Goal: Transaction & Acquisition: Subscribe to service/newsletter

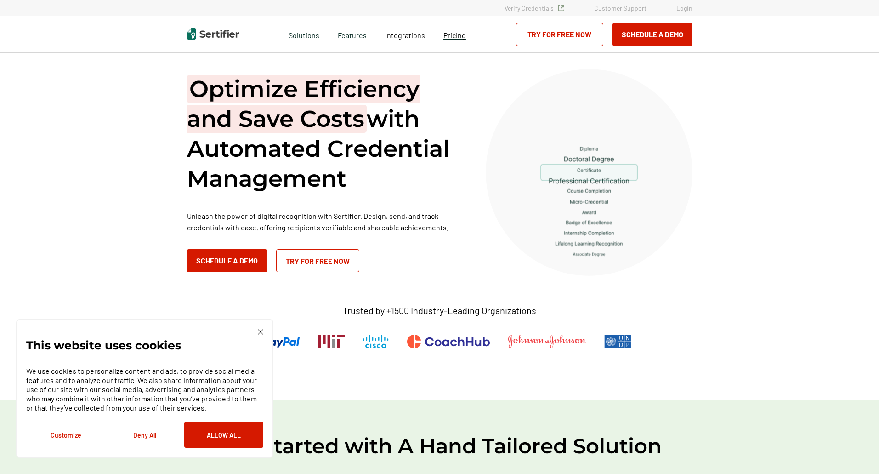
click at [453, 38] on span "Pricing" at bounding box center [454, 35] width 23 height 9
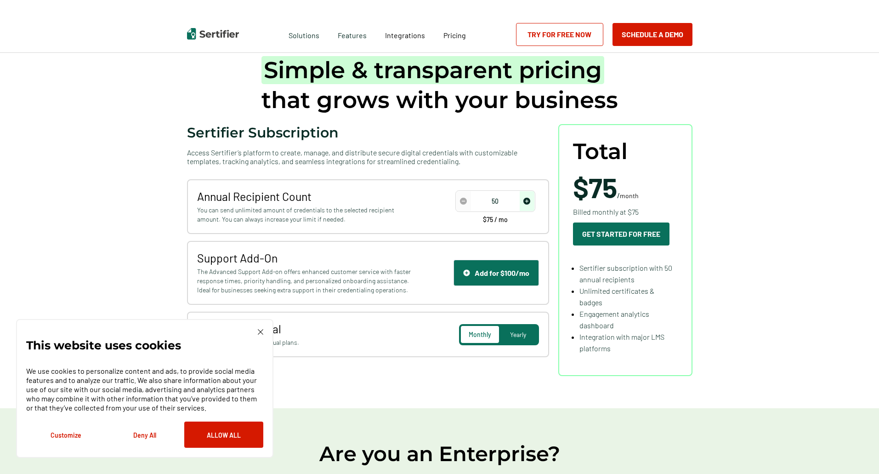
scroll to position [46, 0]
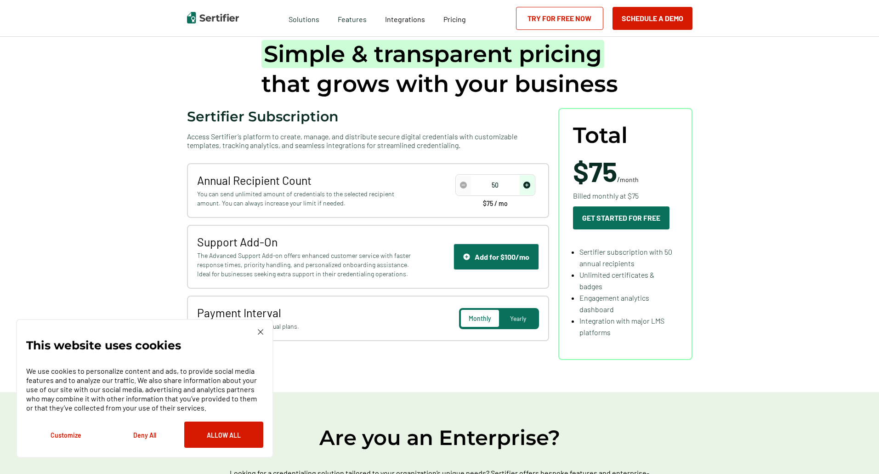
drag, startPoint x: 507, startPoint y: 184, endPoint x: 492, endPoint y: 184, distance: 15.2
click at [492, 184] on input "50" at bounding box center [495, 185] width 78 height 14
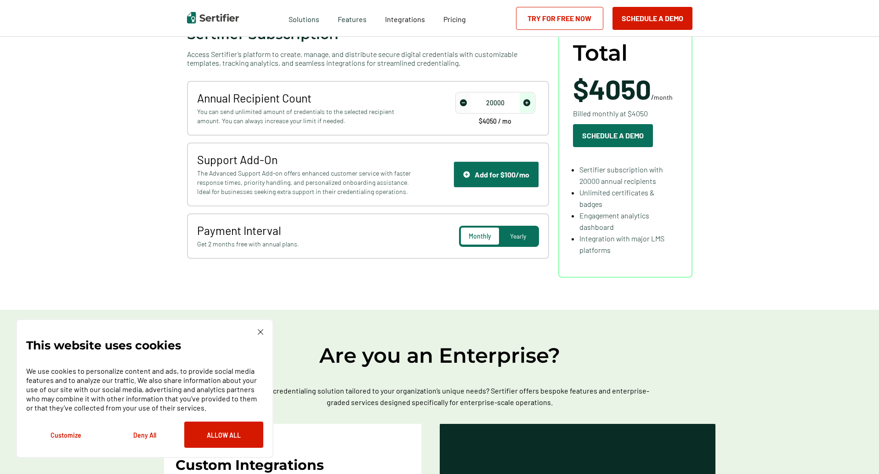
scroll to position [138, 0]
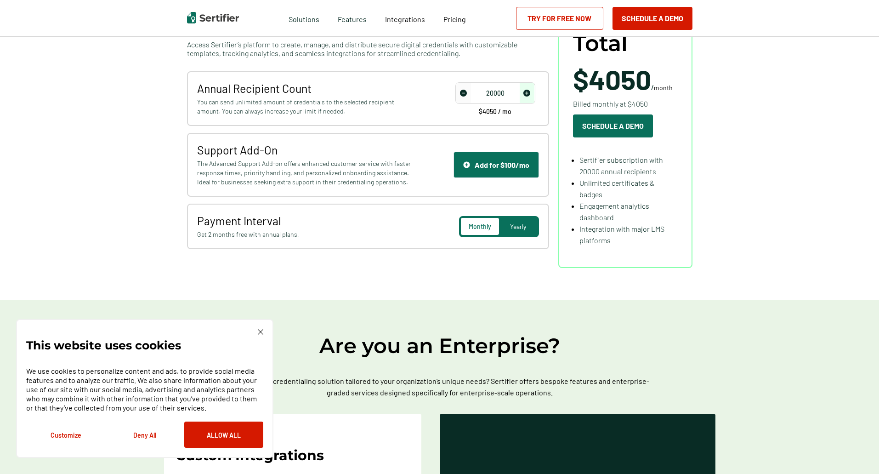
click at [697, 282] on div "Simple & transparent pricing that grows with your business Sertifier Subscripti…" at bounding box center [439, 107] width 551 height 385
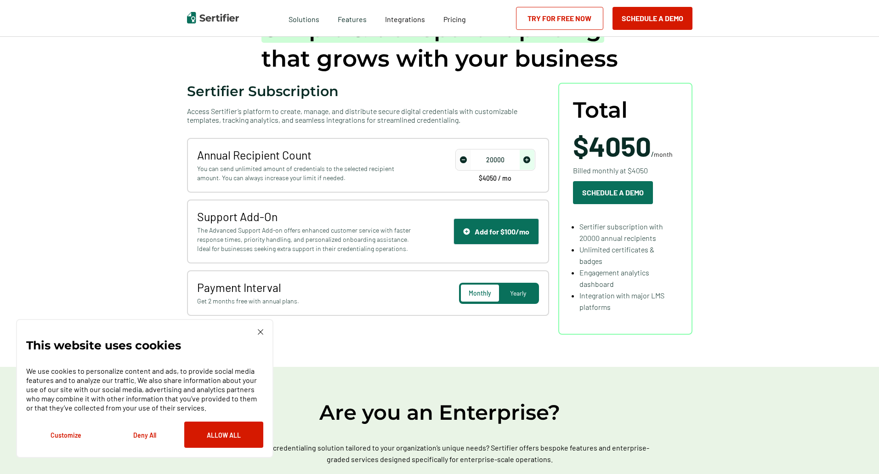
scroll to position [92, 0]
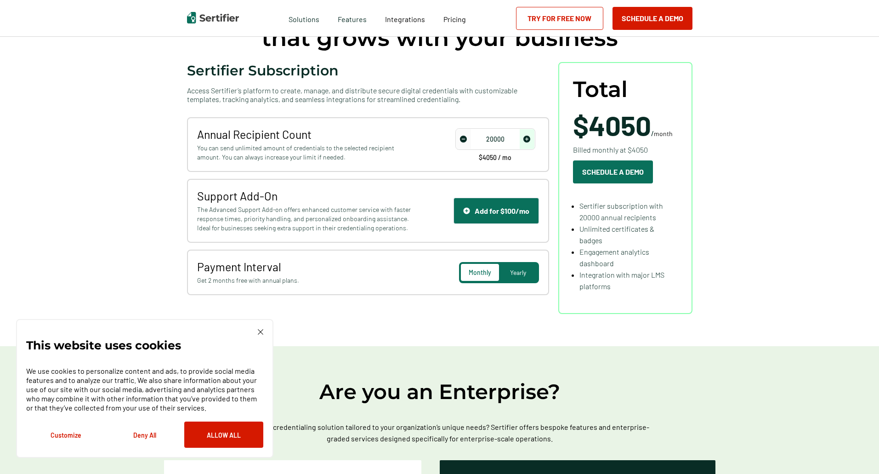
click at [517, 273] on span "Yearly" at bounding box center [518, 272] width 16 height 8
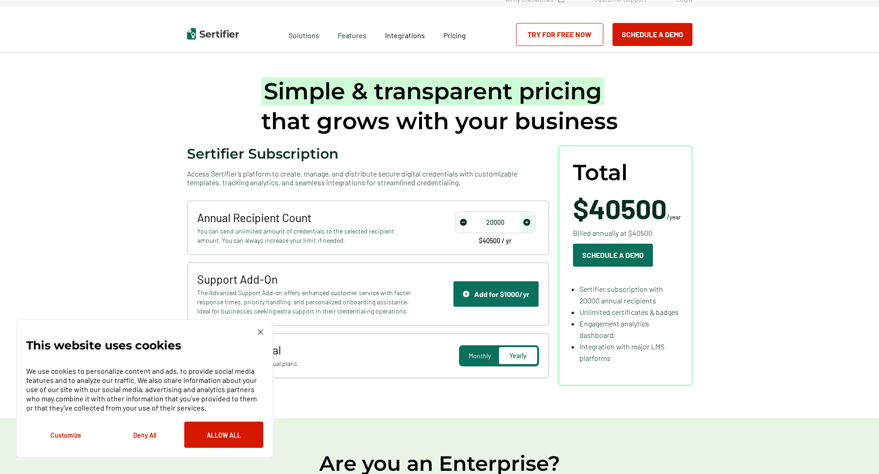
scroll to position [0, 0]
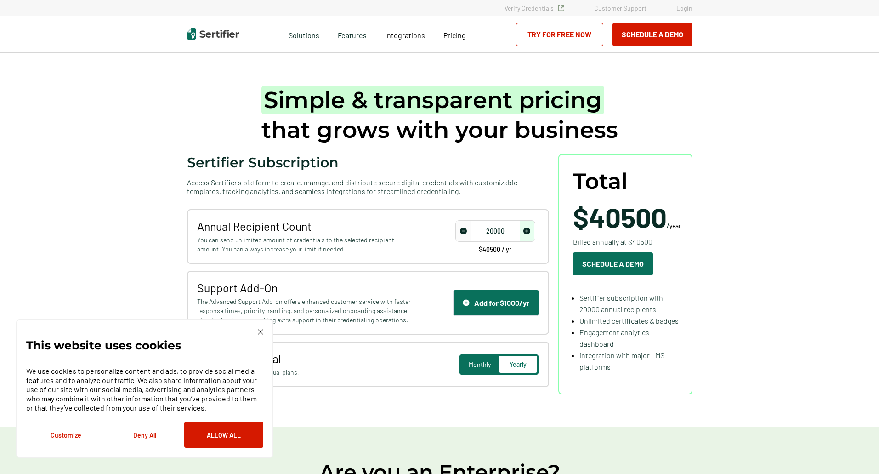
drag, startPoint x: 510, startPoint y: 231, endPoint x: 480, endPoint y: 231, distance: 29.9
click at [480, 231] on input "20000" at bounding box center [495, 231] width 78 height 14
click at [499, 234] on input "20000" at bounding box center [495, 231] width 78 height 14
drag, startPoint x: 508, startPoint y: 230, endPoint x: 466, endPoint y: 230, distance: 41.8
click at [466, 230] on div "20000" at bounding box center [495, 231] width 80 height 22
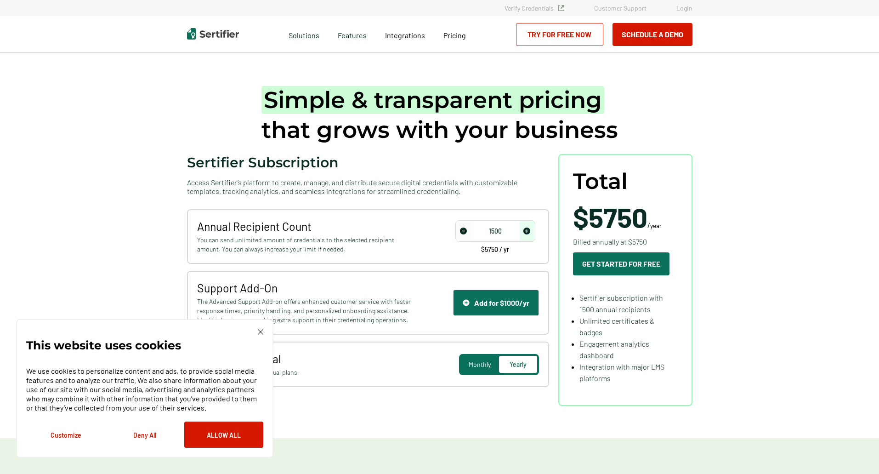
type input "15000"
